Goal: Task Accomplishment & Management: Manage account settings

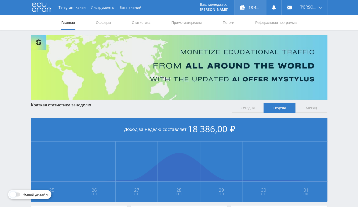
click at [255, 11] on div "18 486,00 ₽" at bounding box center [250, 7] width 31 height 15
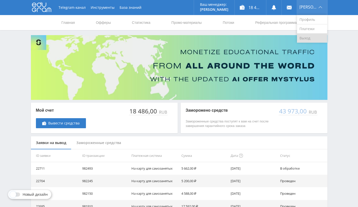
click at [308, 38] on link "Выход" at bounding box center [312, 38] width 30 height 9
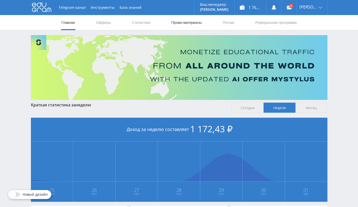
click at [191, 22] on link "Промо-материалы" at bounding box center [186, 22] width 31 height 15
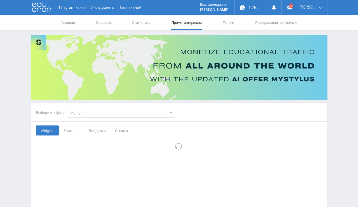
click at [110, 111] on select "MyStylus MyStylus - Revshare Кэмп Studybay Автор24 Studybay Brazil Study AI (Re…" at bounding box center [122, 113] width 108 height 10
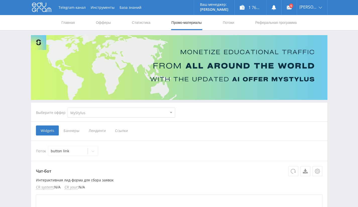
select select "1"
click at [68, 108] on select "MyStylus MyStylus - Revshare Кэмп Studybay Автор24 Studybay Brazil Study AI (Re…" at bounding box center [122, 113] width 108 height 10
click at [121, 129] on span "Ссылки" at bounding box center [121, 131] width 22 height 10
click at [0, 0] on input "Ссылки" at bounding box center [0, 0] width 0 height 0
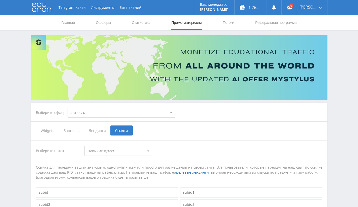
select select "1"
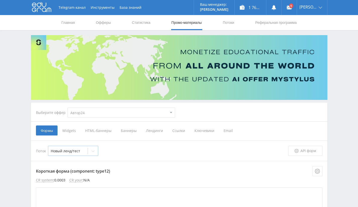
scroll to position [50, 0]
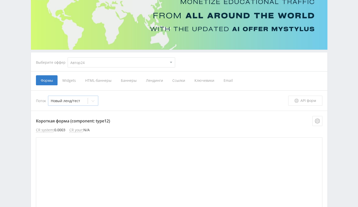
click at [93, 100] on icon at bounding box center [93, 101] width 4 height 4
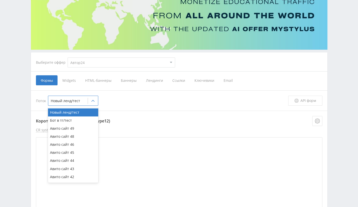
click at [81, 120] on div "Бот в тг/тест" at bounding box center [73, 121] width 50 height 8
type textarea "<div id="form"> <style> #edu-form-preloader { height: 300px; width: 300px; disp…"
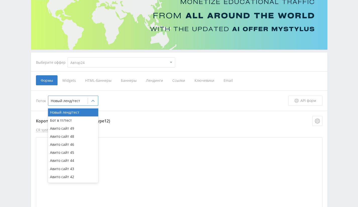
type textarea "<div id="form"> </div> <link rel="stylesheet" href="https://eduforms.org/assets…"
type textarea "<div id="form"> <style> #edu-form-preloader { height: 300px; width: 300px; disp…"
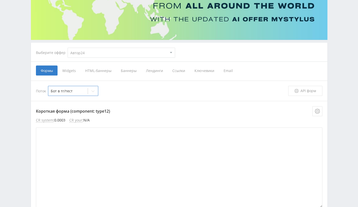
scroll to position [75, 0]
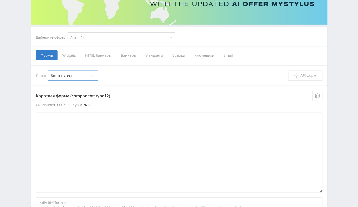
click at [180, 54] on span "Ссылки" at bounding box center [179, 55] width 22 height 10
click at [0, 0] on input "Ссылки" at bounding box center [0, 0] width 0 height 0
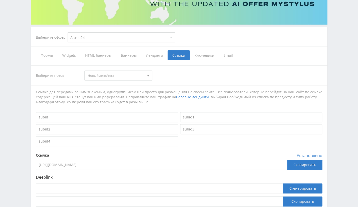
click at [125, 75] on span "Новый ленд/тест" at bounding box center [116, 76] width 57 height 10
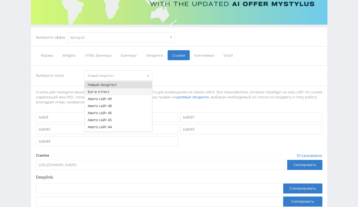
click at [116, 94] on button "Бот в тг/тест" at bounding box center [118, 91] width 67 height 7
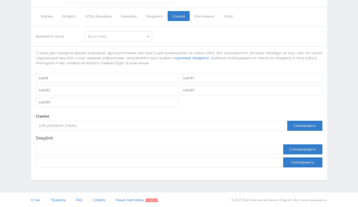
scroll to position [115, 0]
drag, startPoint x: 140, startPoint y: 126, endPoint x: 94, endPoint y: 121, distance: 46.5
click at [94, 121] on input "https://eduforms.org/unreg-order?rid=8c8f024fc02aa482" at bounding box center [161, 126] width 251 height 10
click at [142, 128] on input "https://eduforms.org/unreg-order?rid=8c8f024fc02aa482" at bounding box center [161, 126] width 251 height 10
drag, startPoint x: 139, startPoint y: 125, endPoint x: 94, endPoint y: 124, distance: 45.0
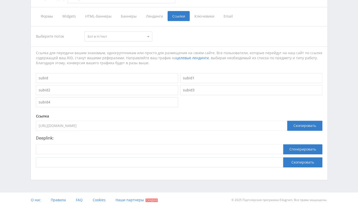
click at [94, 124] on input "https://eduforms.org/unreg-order?rid=8c8f024fc02aa482" at bounding box center [161, 126] width 251 height 10
click at [350, 99] on div "Telegram-канал Инструменты База знаний Ваш менеджер: Alex Alex Online @edugram_…" at bounding box center [179, 46] width 358 height 322
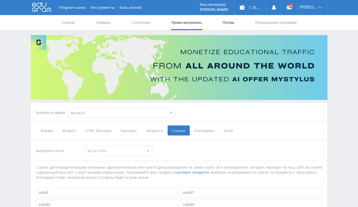
click at [234, 24] on link "Потоки" at bounding box center [228, 22] width 13 height 15
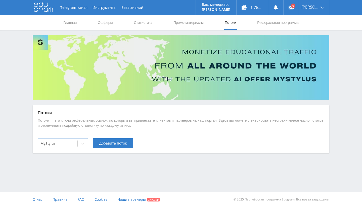
drag, startPoint x: 83, startPoint y: 145, endPoint x: 81, endPoint y: 148, distance: 3.6
click at [83, 145] on div at bounding box center [83, 144] width 10 height 10
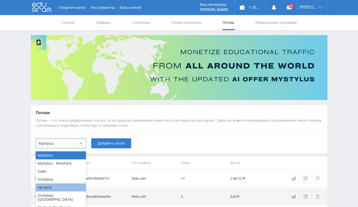
click at [49, 186] on div "Автор24" at bounding box center [61, 188] width 50 height 8
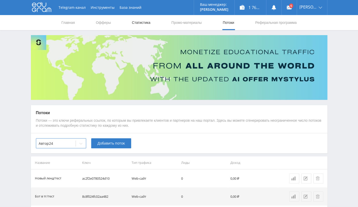
click at [137, 22] on link "Статистика" at bounding box center [141, 22] width 20 height 15
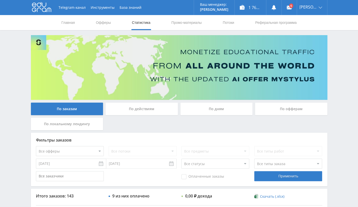
click at [277, 112] on div "По офферам" at bounding box center [291, 109] width 72 height 13
click at [0, 0] on input "По офферам" at bounding box center [0, 0] width 0 height 0
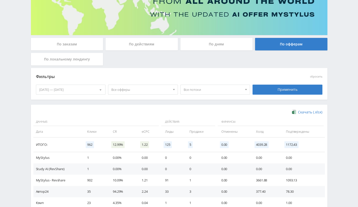
scroll to position [75, 0]
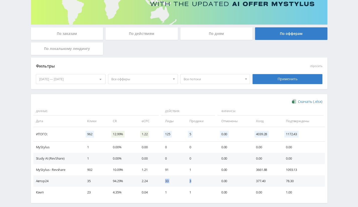
drag, startPoint x: 165, startPoint y: 180, endPoint x: 197, endPoint y: 181, distance: 32.7
click at [197, 181] on tr "Автор24 35 94.29% 2.24 33 3 0.00 377.40 78.30" at bounding box center [178, 181] width 291 height 11
click at [208, 80] on span "Все потоки" at bounding box center [213, 79] width 59 height 10
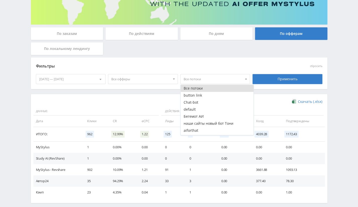
click at [133, 81] on span "Все офферы" at bounding box center [140, 79] width 59 height 10
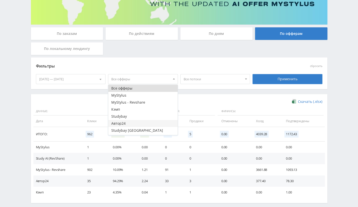
click at [132, 126] on button "Автор24" at bounding box center [142, 123] width 69 height 7
click at [219, 79] on span "Все потоки" at bounding box center [213, 79] width 59 height 10
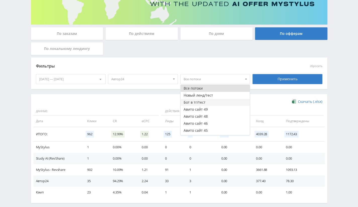
click at [213, 101] on button "Бот в тг/тест" at bounding box center [215, 102] width 69 height 7
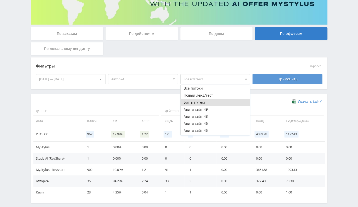
click at [302, 77] on div "Применить" at bounding box center [287, 79] width 70 height 10
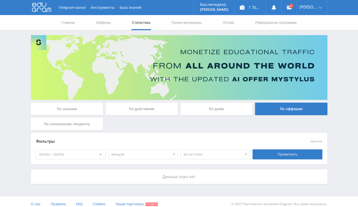
click at [62, 150] on div "25.09.2025 — 01.10.2025" at bounding box center [70, 155] width 69 height 10
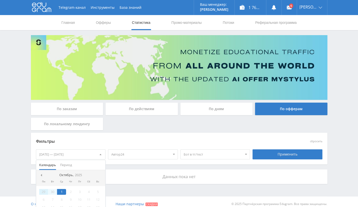
click at [43, 192] on div "29" at bounding box center [43, 192] width 9 height 6
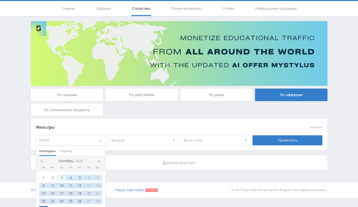
scroll to position [22, 0]
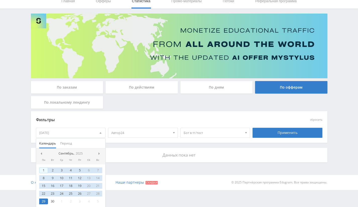
click at [42, 171] on div "1" at bounding box center [43, 171] width 9 height 6
click at [99, 152] on span at bounding box center [99, 153] width 3 height 3
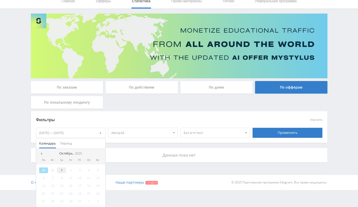
click at [60, 170] on div "1" at bounding box center [61, 171] width 9 height 6
click at [40, 153] on span at bounding box center [40, 153] width 3 height 3
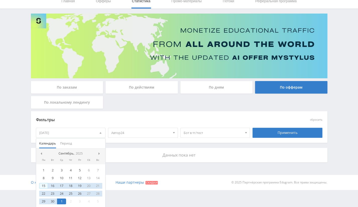
click at [43, 186] on div "15" at bounding box center [43, 186] width 9 height 6
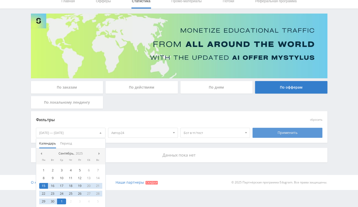
click at [288, 136] on div "Применить" at bounding box center [287, 133] width 70 height 10
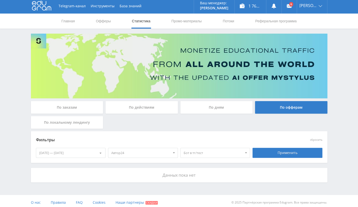
scroll to position [0, 0]
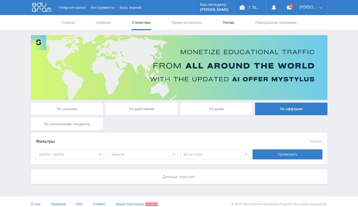
click at [228, 21] on link "Потоки" at bounding box center [228, 22] width 13 height 15
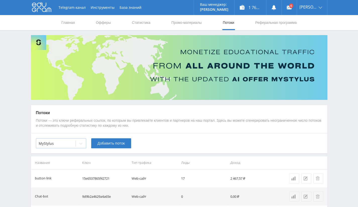
click at [79, 144] on div at bounding box center [81, 144] width 10 height 10
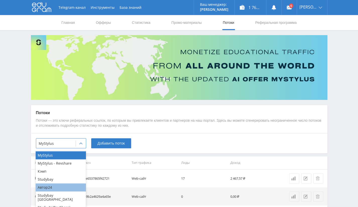
click at [56, 187] on div "Автор24" at bounding box center [61, 188] width 50 height 8
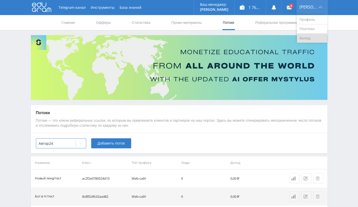
click at [311, 39] on link "Выход" at bounding box center [312, 38] width 30 height 9
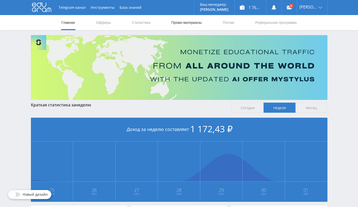
click at [190, 22] on link "Промо-материалы" at bounding box center [186, 22] width 31 height 15
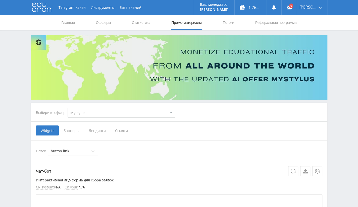
click at [242, 21] on nav "Главная Офферы Статистика Промо-материалы Потоки Реферальная программа" at bounding box center [179, 22] width 236 height 15
click at [224, 23] on link "Потоки" at bounding box center [228, 22] width 13 height 15
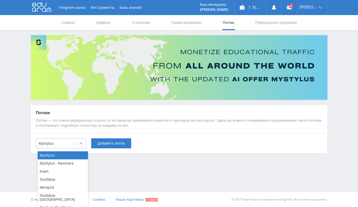
click at [62, 141] on div at bounding box center [56, 143] width 34 height 5
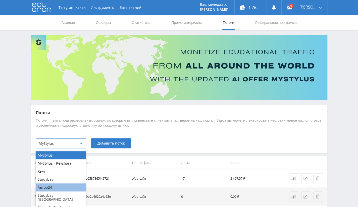
click at [52, 184] on div "Автор24" at bounding box center [61, 188] width 50 height 8
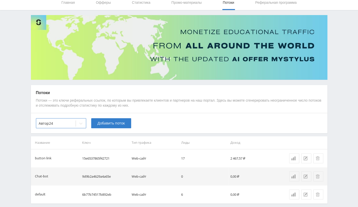
scroll to position [41, 0]
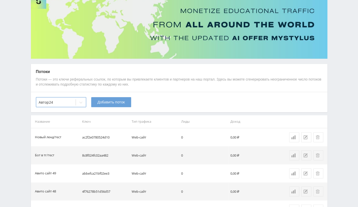
click at [115, 102] on span "Добавить поток" at bounding box center [110, 102] width 27 height 4
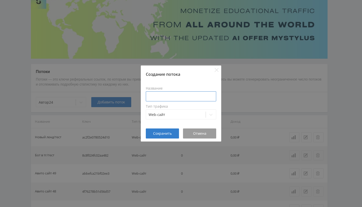
click at [172, 92] on input at bounding box center [181, 96] width 70 height 10
type input "Авито сайт 50"
click at [167, 134] on span "Сохранить" at bounding box center [162, 134] width 19 height 4
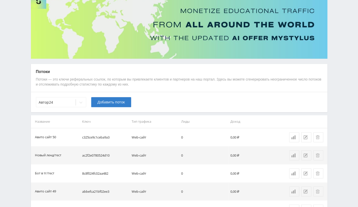
click at [105, 135] on td "c325ce9c1ceba9a3" at bounding box center [104, 137] width 49 height 18
click at [105, 136] on td "c325ce9c1ceba9a3" at bounding box center [104, 137] width 49 height 18
copy td "c325ce9c1ceba9a3"
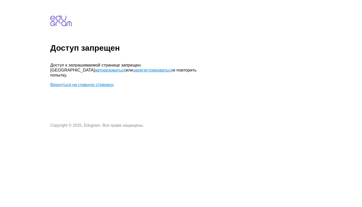
click at [106, 82] on link "Вернуться на главную страницу" at bounding box center [82, 84] width 64 height 5
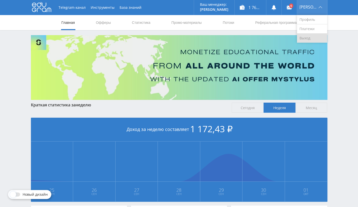
click at [311, 38] on link "Выход" at bounding box center [312, 38] width 30 height 9
